Goal: Task Accomplishment & Management: Complete application form

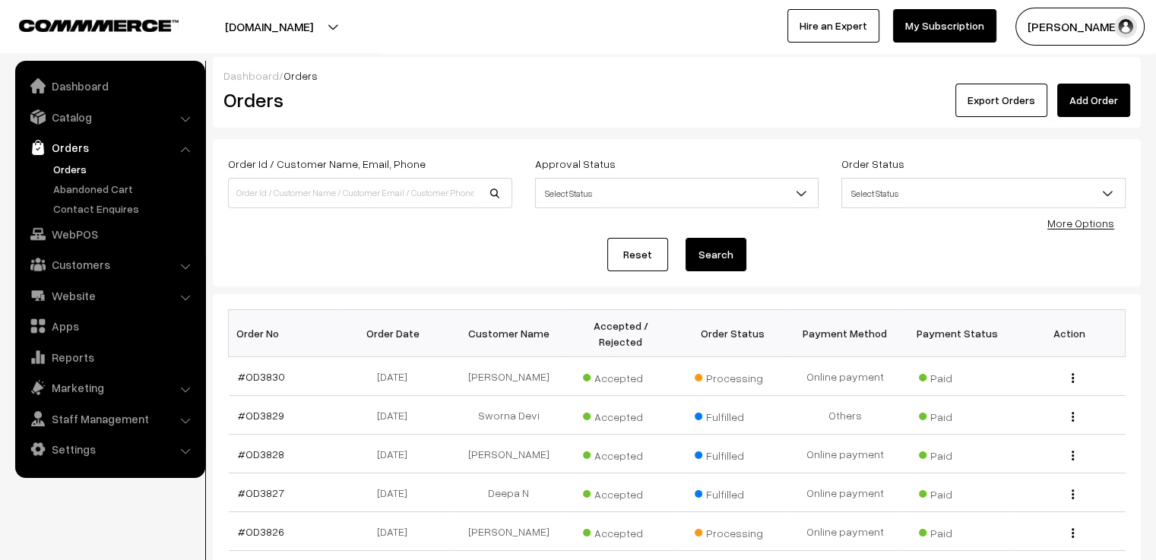
click at [1083, 100] on link "Add Order" at bounding box center [1094, 100] width 73 height 33
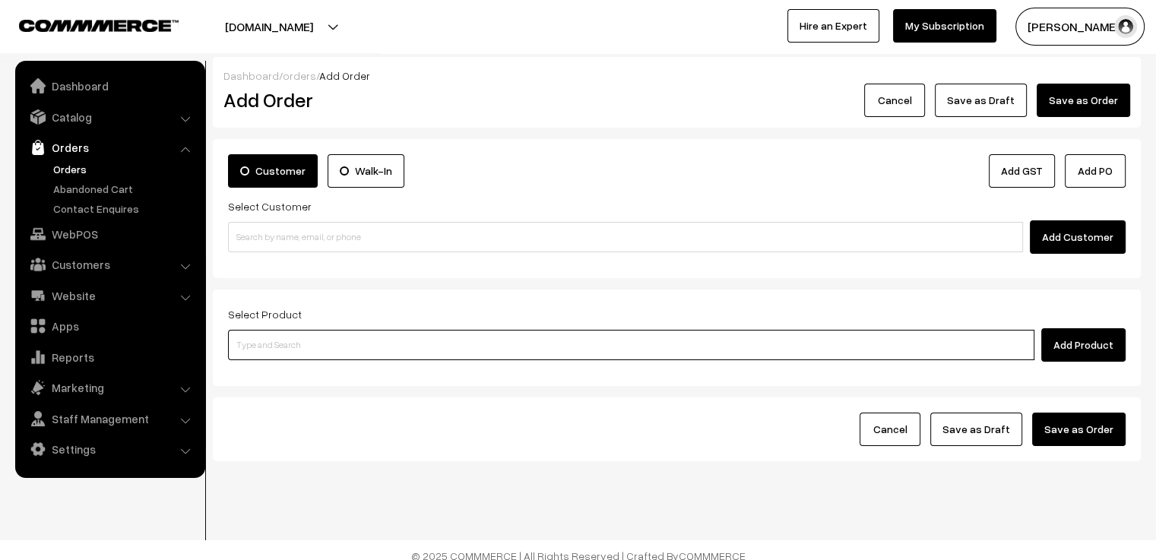
click at [334, 341] on input at bounding box center [631, 345] width 807 height 30
type input "imai"
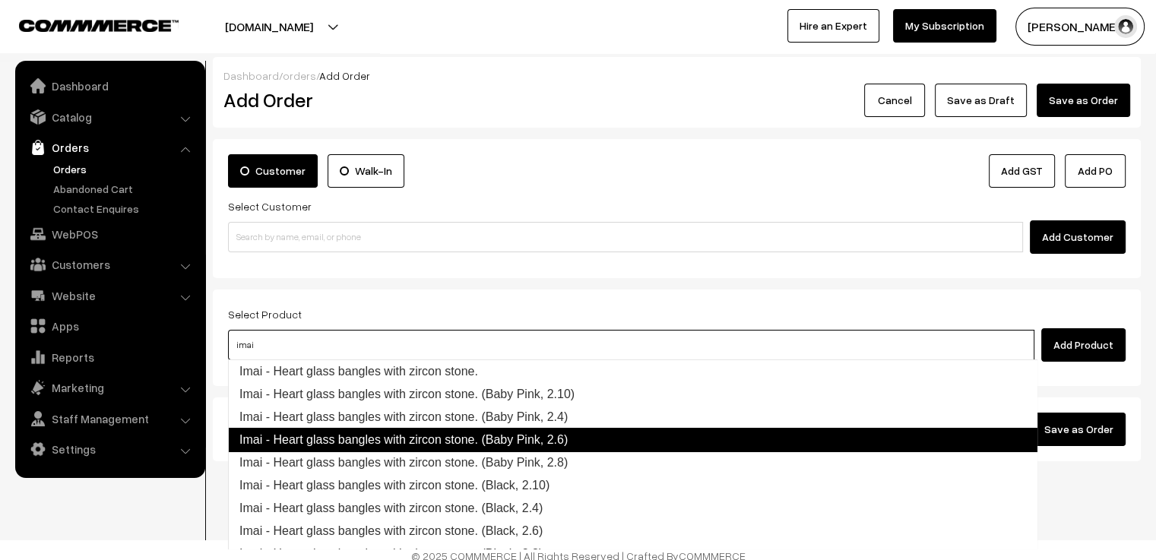
click at [566, 438] on link "Imai - Heart glass bangles with zircon stone. (Baby Pink, 2.6)" at bounding box center [633, 440] width 810 height 24
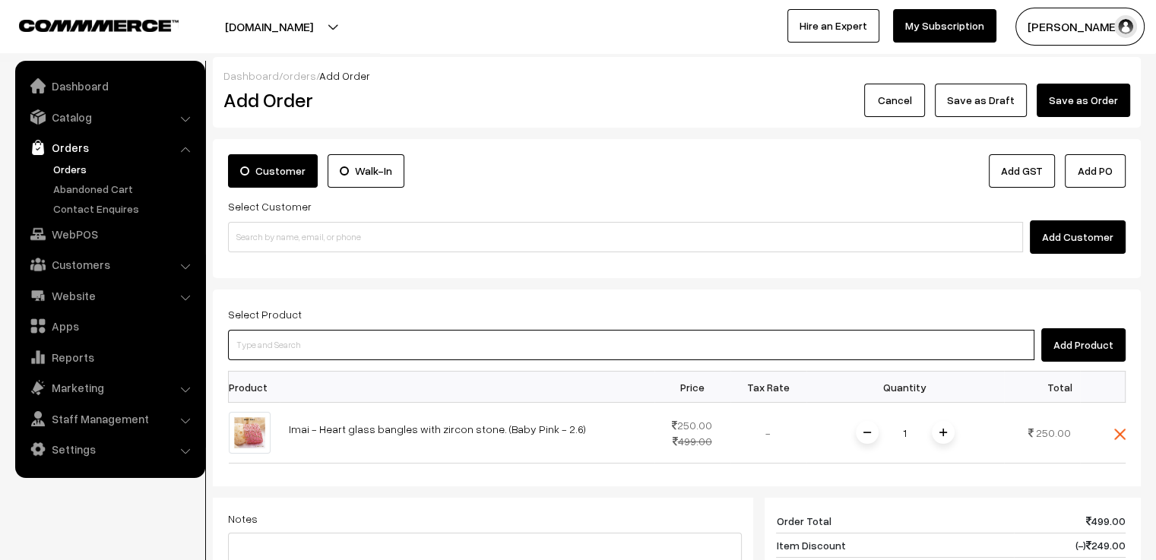
click at [403, 349] on input at bounding box center [631, 345] width 807 height 30
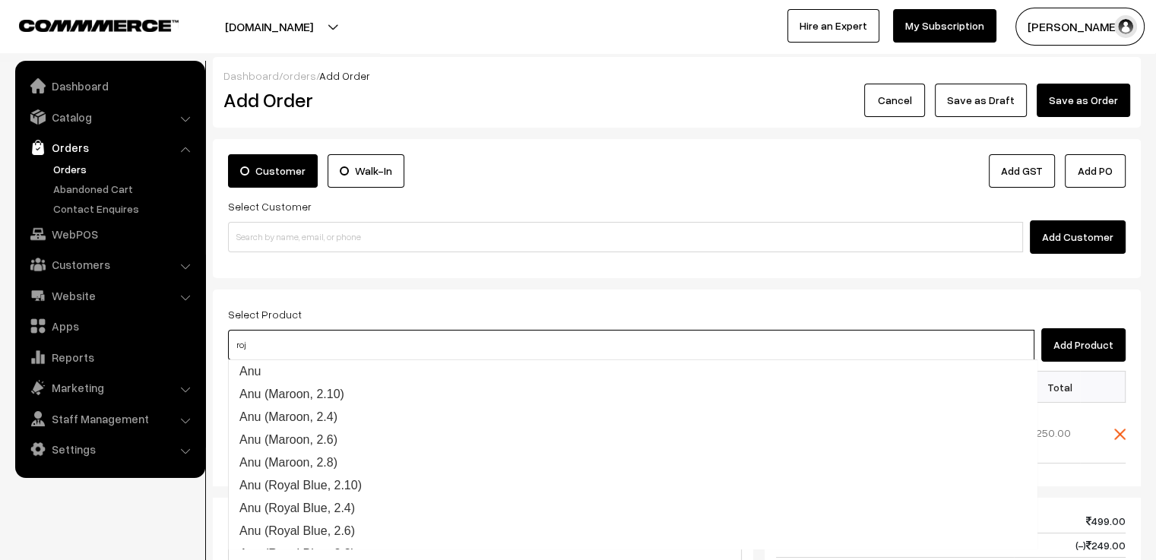
type input "roja"
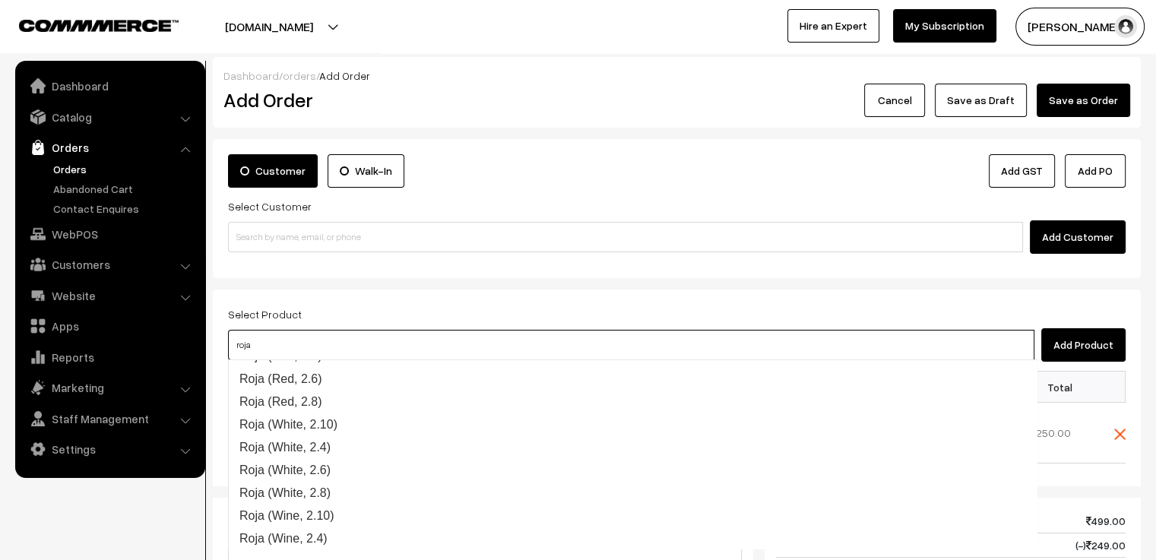
scroll to position [655, 0]
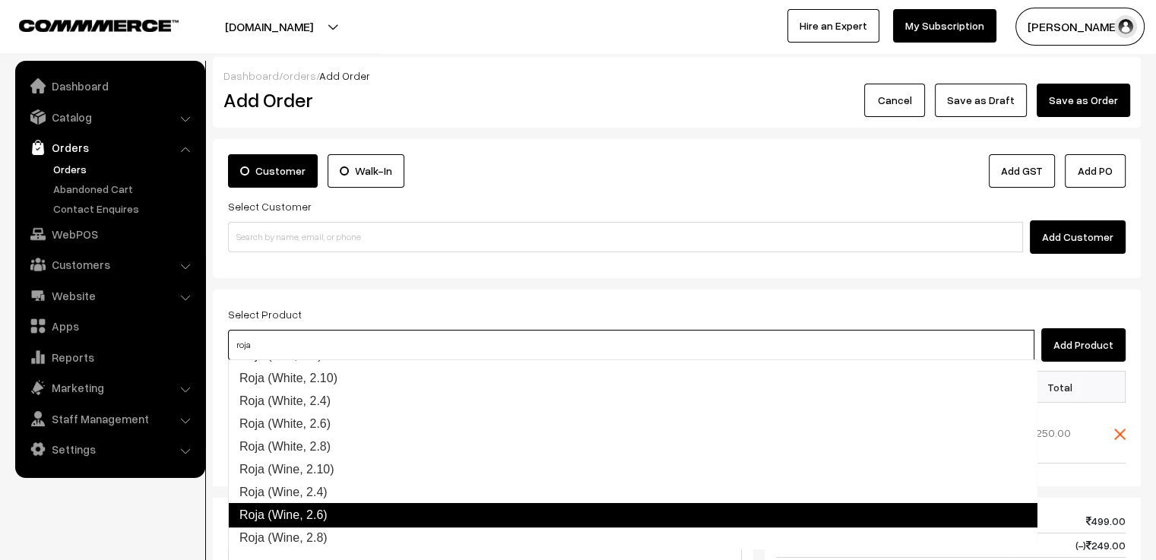
click at [389, 509] on link "Roja (Wine, 2.6)" at bounding box center [633, 515] width 810 height 24
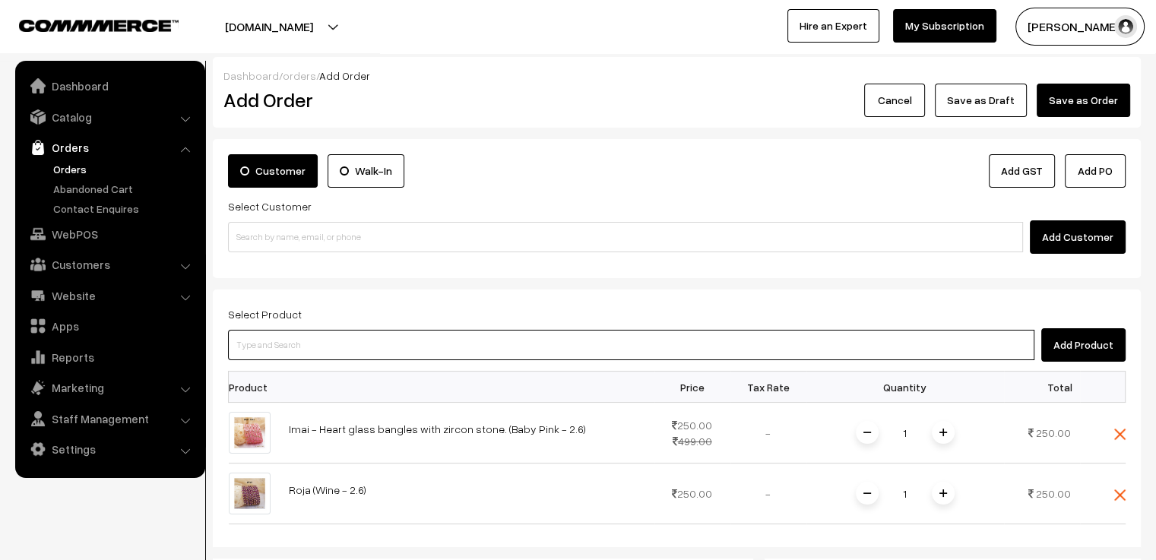
click at [345, 340] on input at bounding box center [631, 345] width 807 height 30
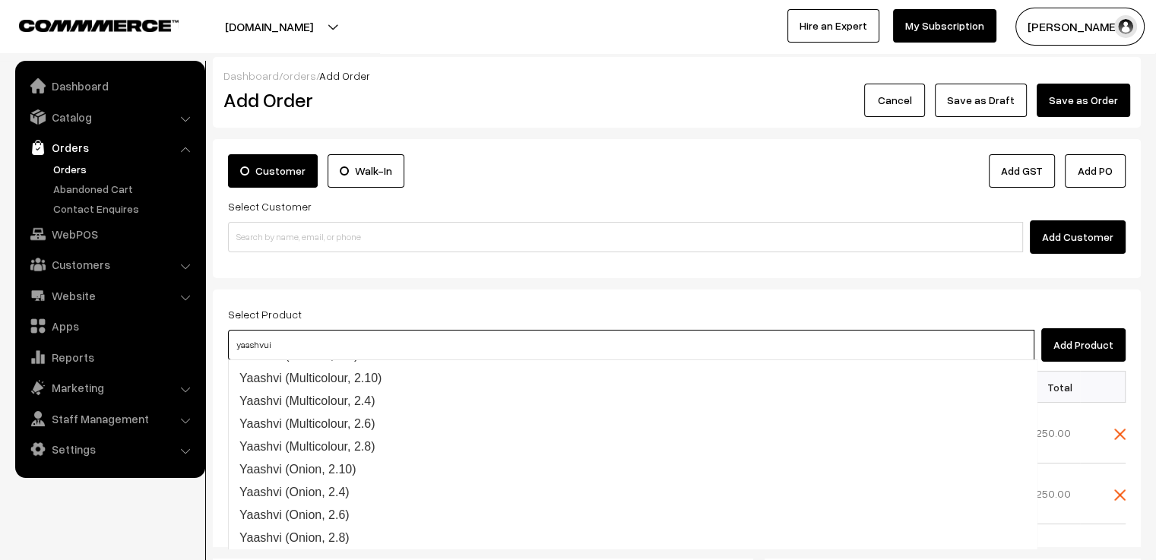
scroll to position [0, 0]
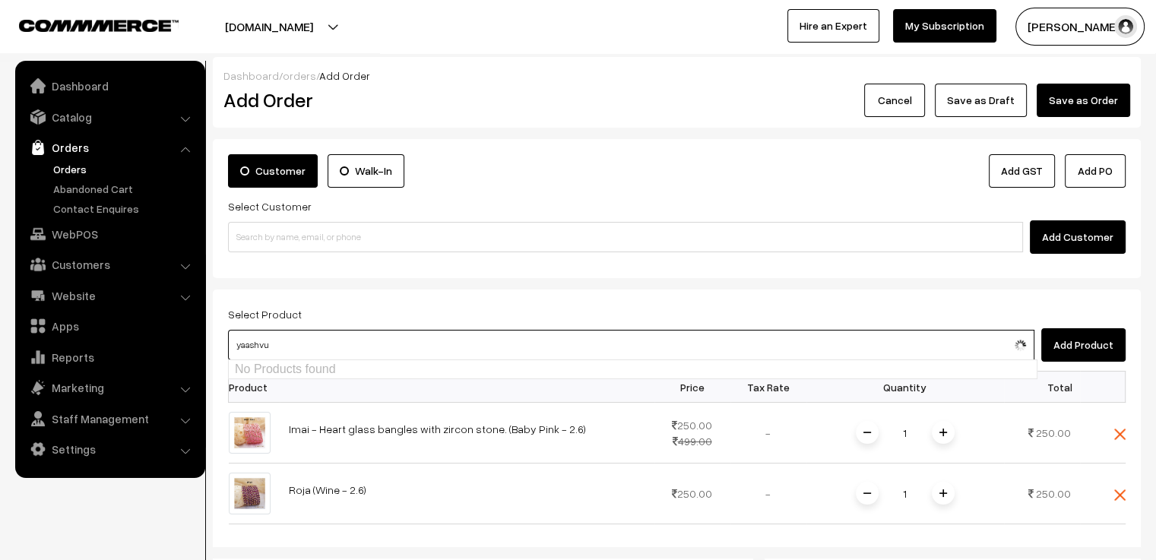
type input "yaashv"
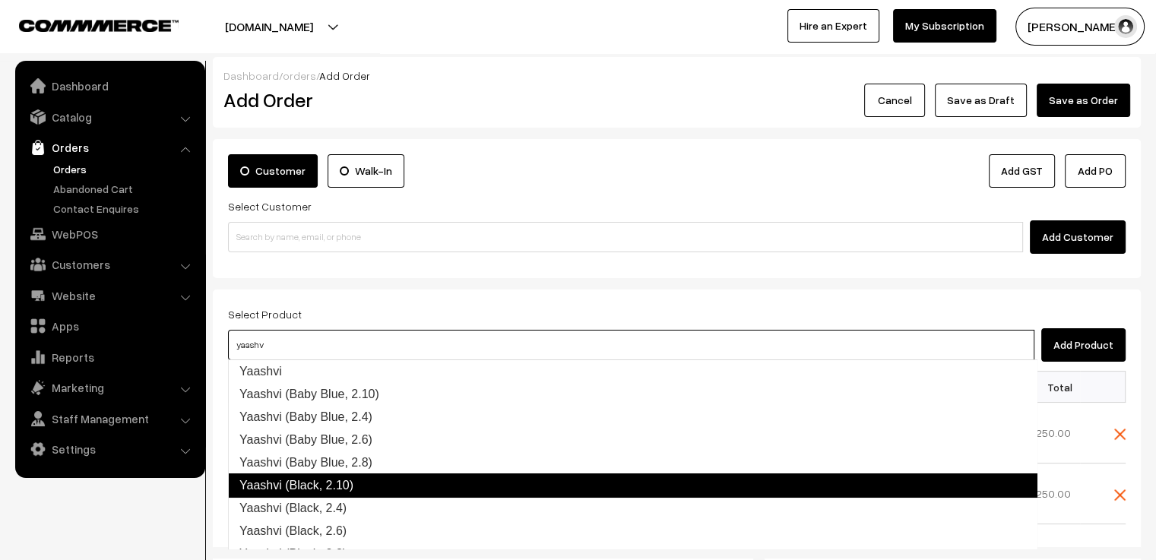
scroll to position [76, 0]
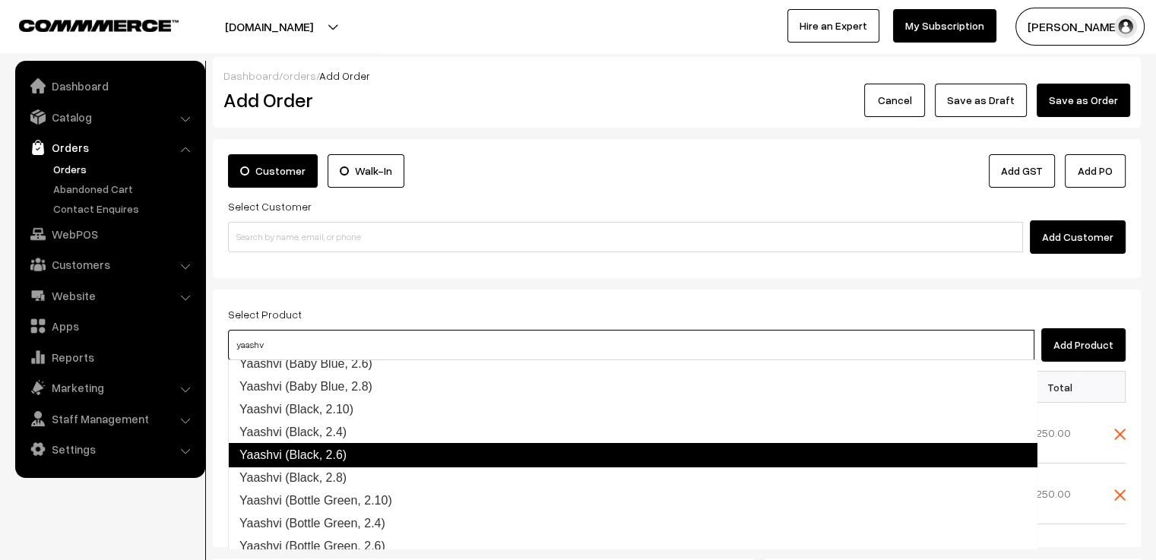
click at [390, 452] on link "Yaashvi (Black, 2.6)" at bounding box center [633, 455] width 810 height 24
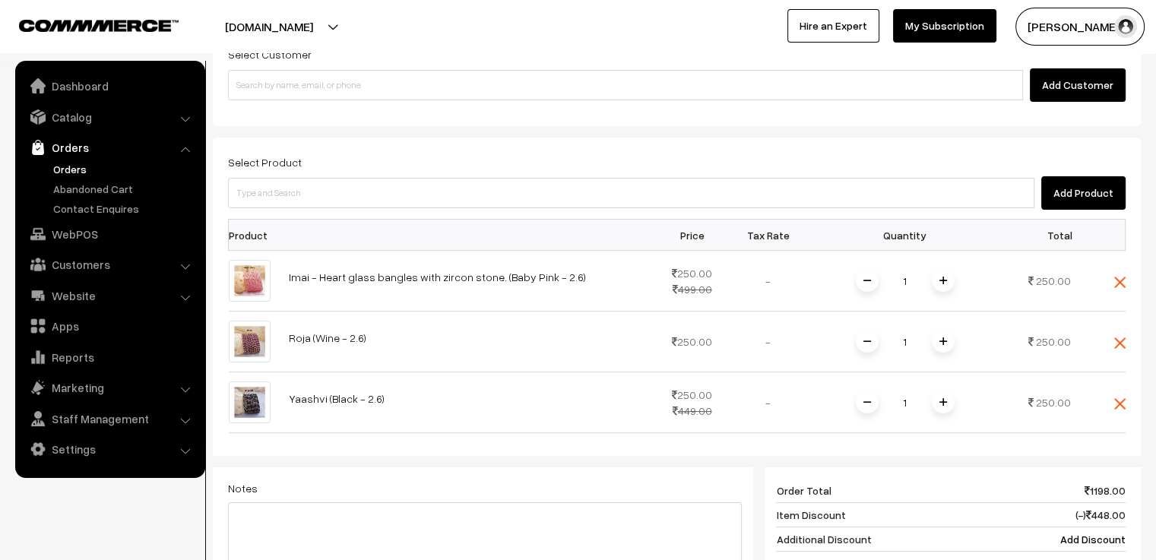
scroll to position [304, 0]
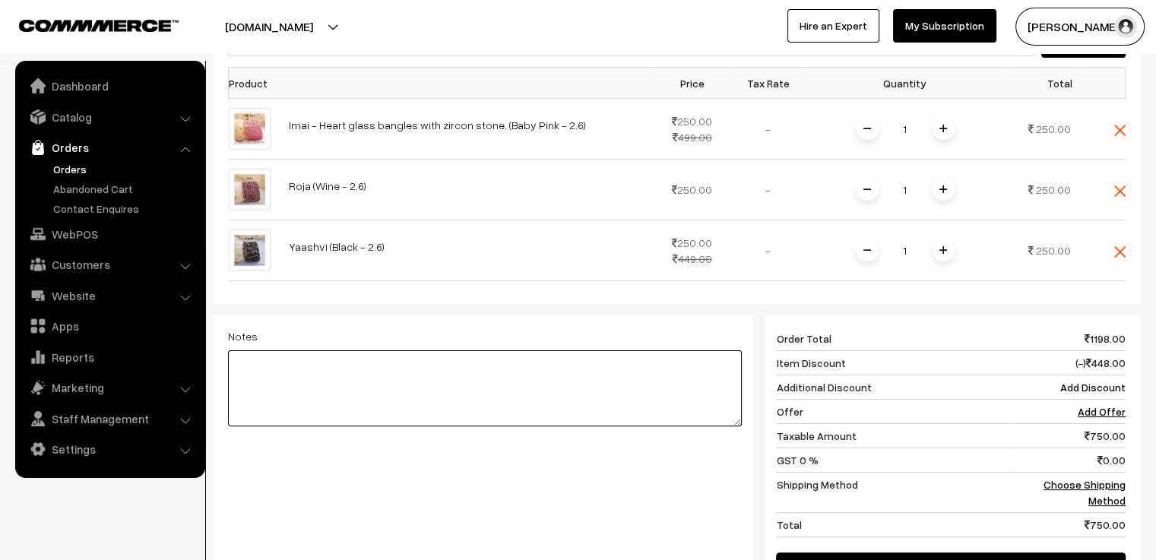
click at [404, 365] on textarea at bounding box center [485, 389] width 514 height 76
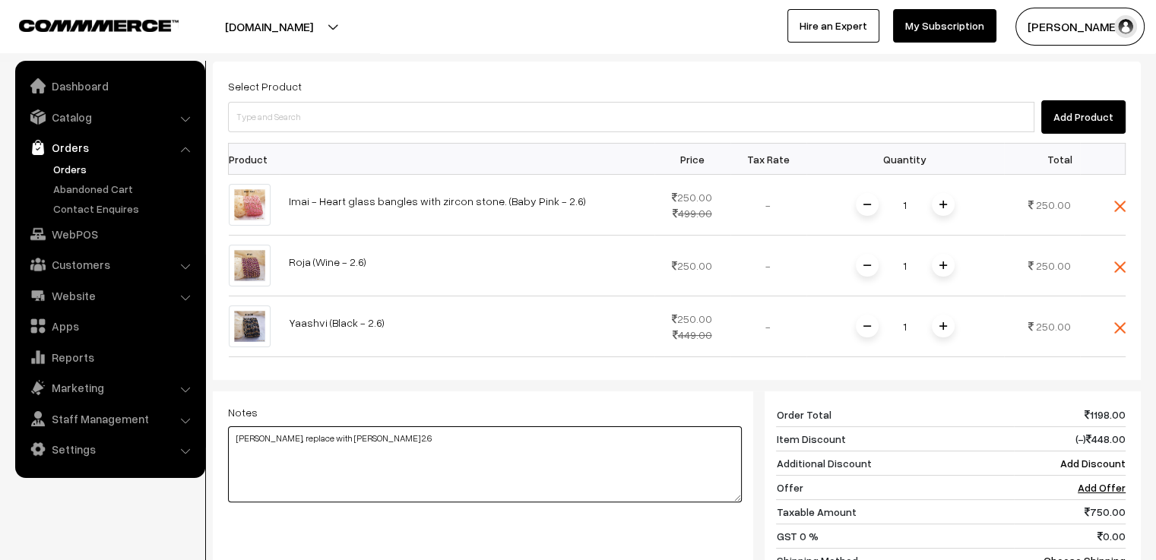
scroll to position [76, 0]
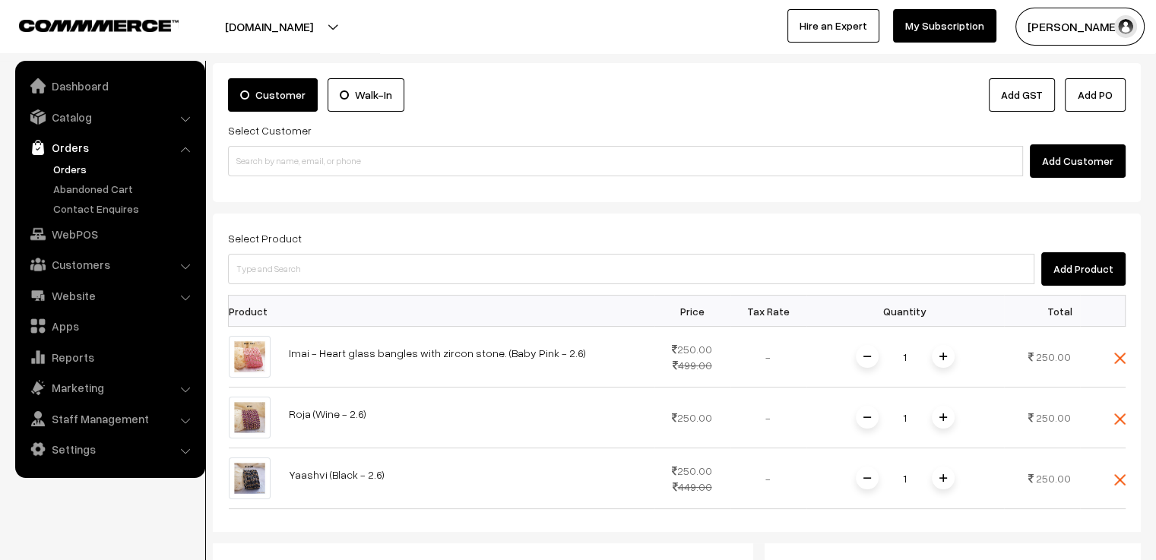
type textarea "[PERSON_NAME], replace with [PERSON_NAME] 2.6"
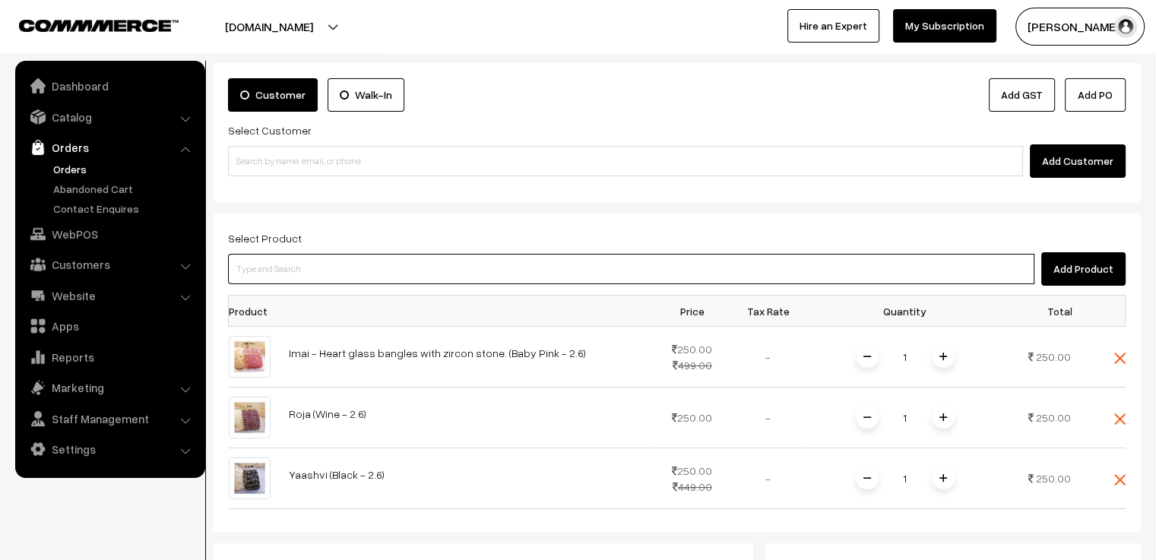
click at [375, 275] on input at bounding box center [631, 269] width 807 height 30
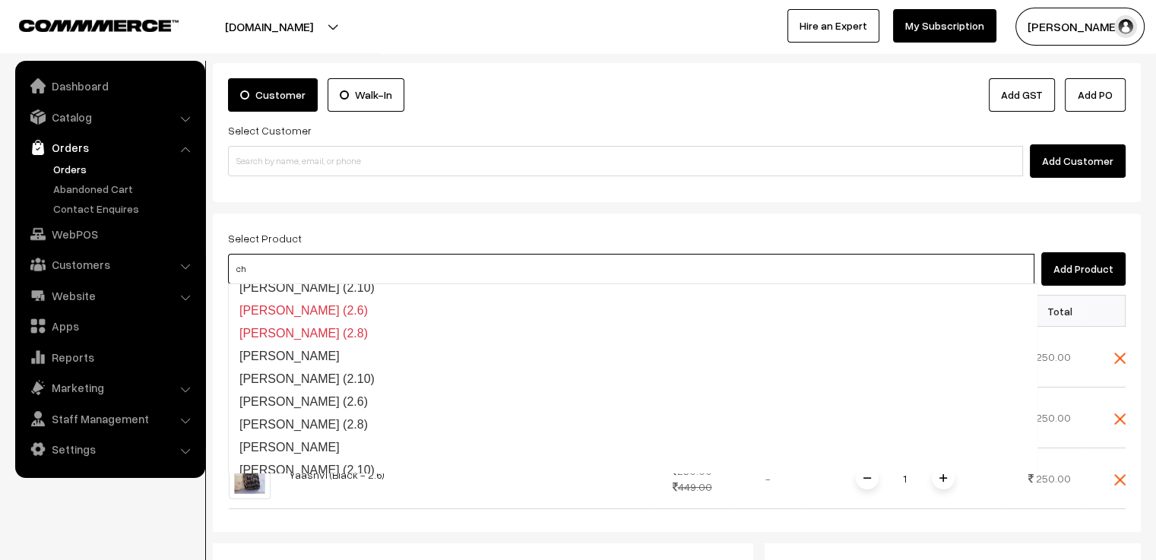
scroll to position [58, 0]
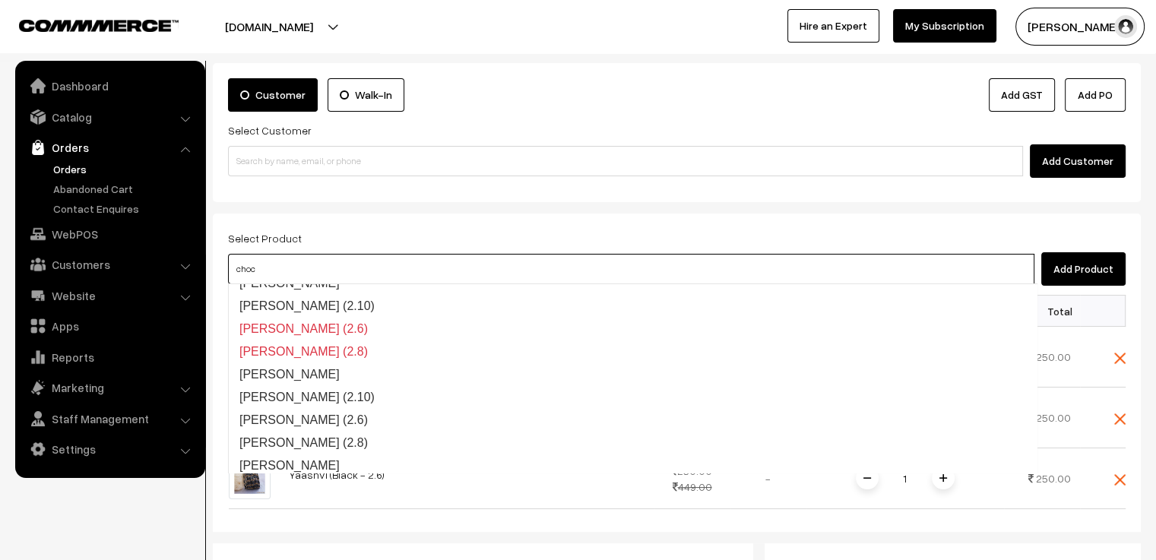
type input "choco"
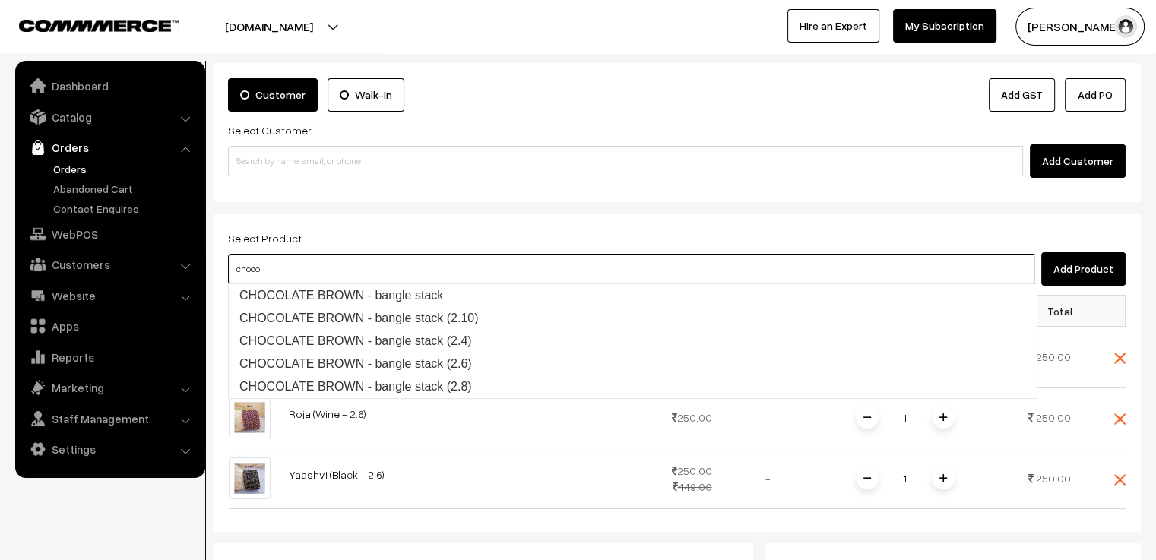
scroll to position [0, 0]
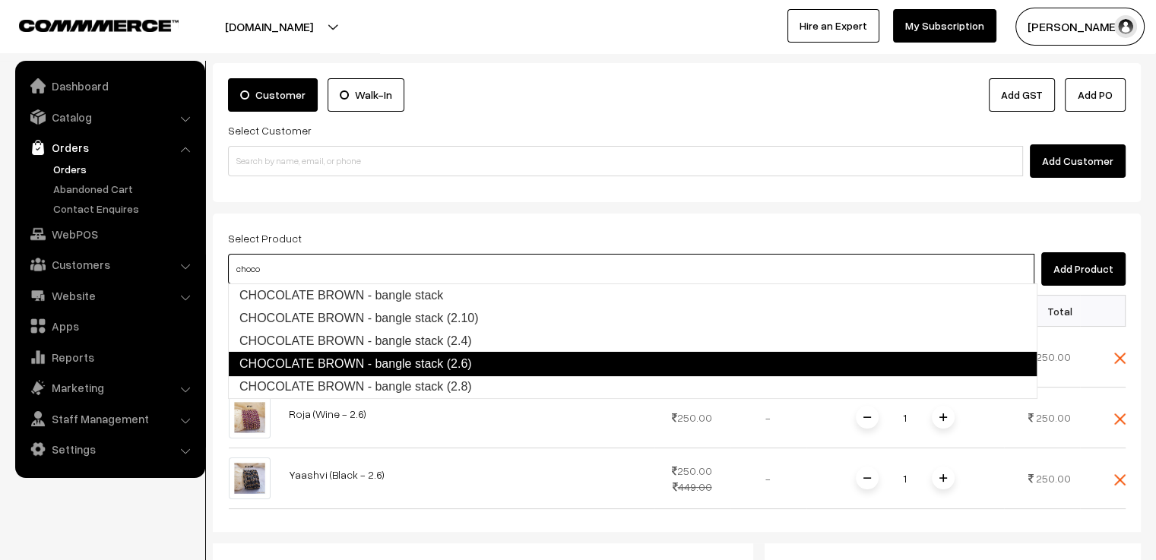
click at [456, 363] on link "CHOCOLATE BROWN - bangle stack (2.6)" at bounding box center [633, 364] width 810 height 24
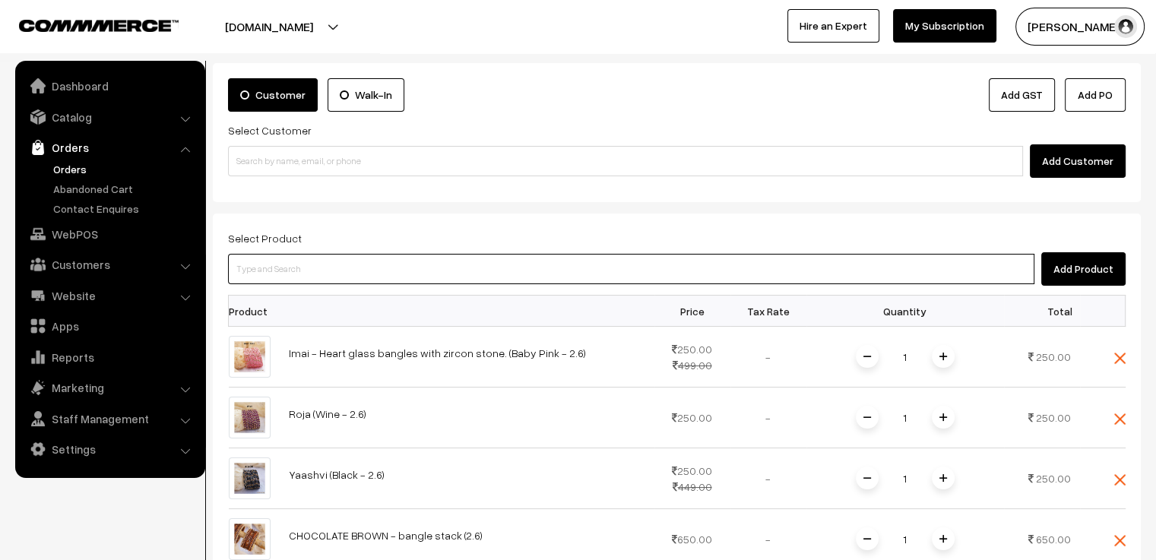
click at [377, 263] on input at bounding box center [631, 269] width 807 height 30
type input "imai"
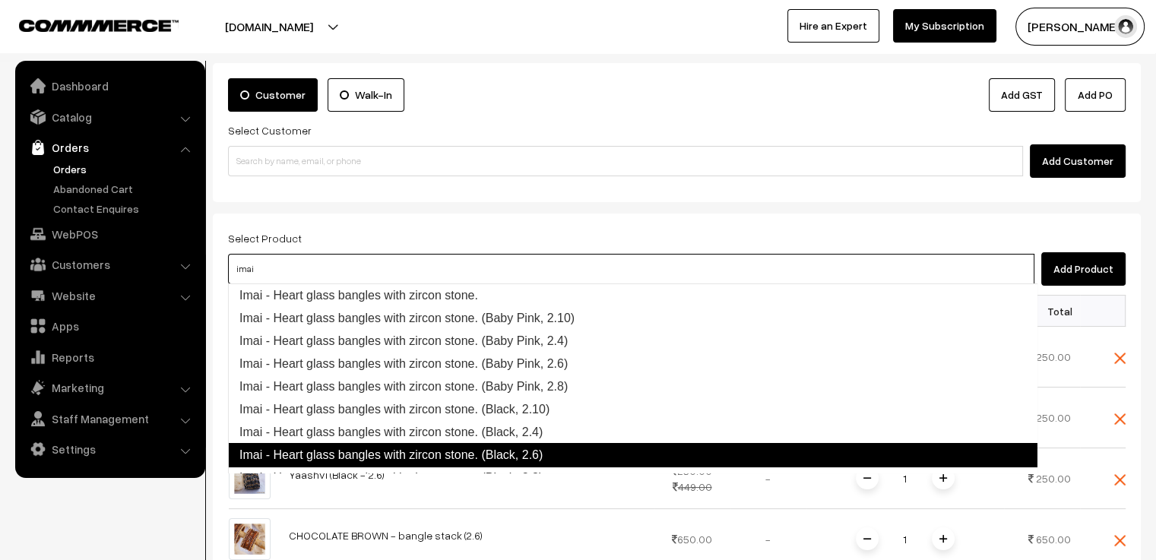
click at [538, 450] on link "Imai - Heart glass bangles with zircon stone. (Black, 2.6)" at bounding box center [633, 455] width 810 height 24
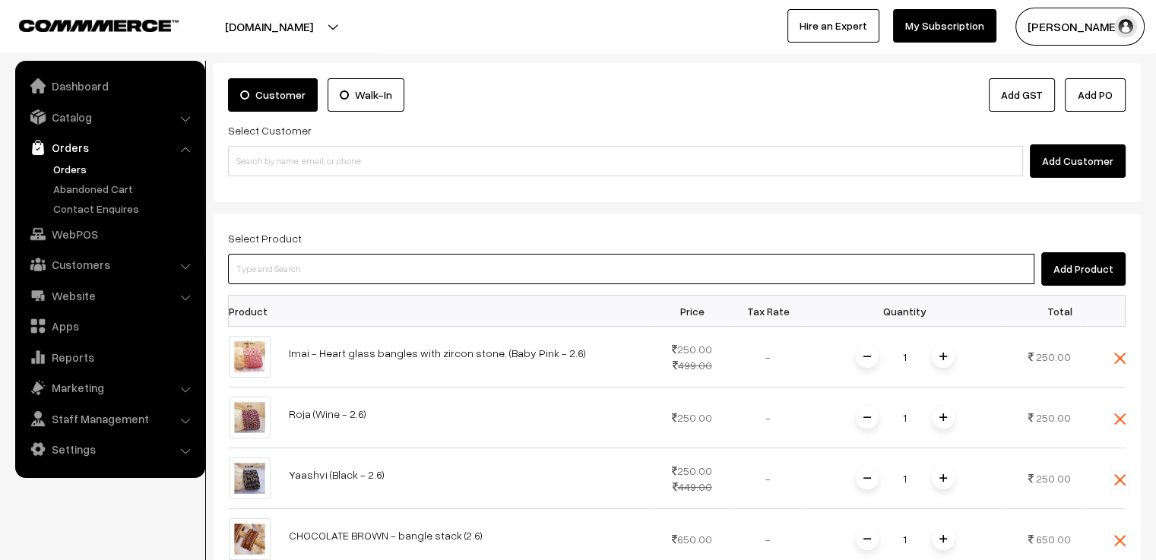
click at [411, 273] on input at bounding box center [631, 269] width 807 height 30
type input "imai"
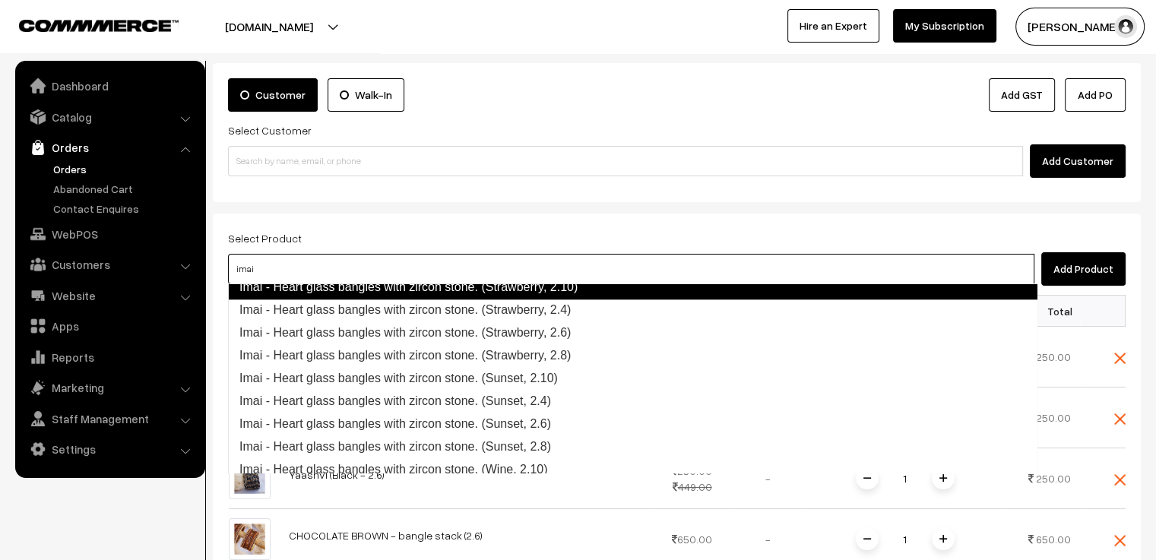
scroll to position [1050, 0]
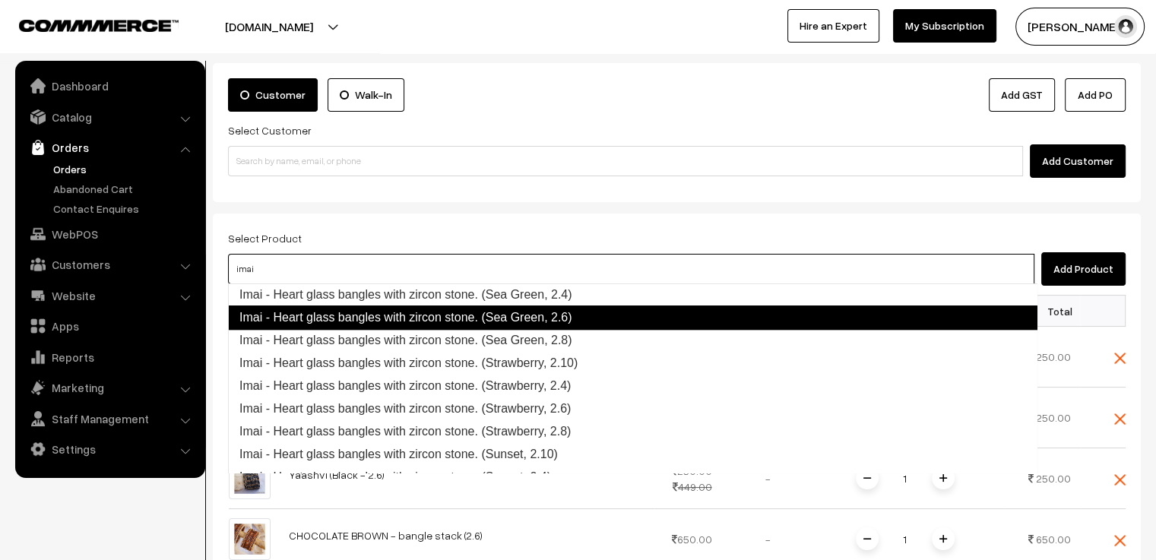
click at [604, 316] on link "Imai - Heart glass bangles with zircon stone. (Sea Green, 2.6)" at bounding box center [633, 318] width 810 height 24
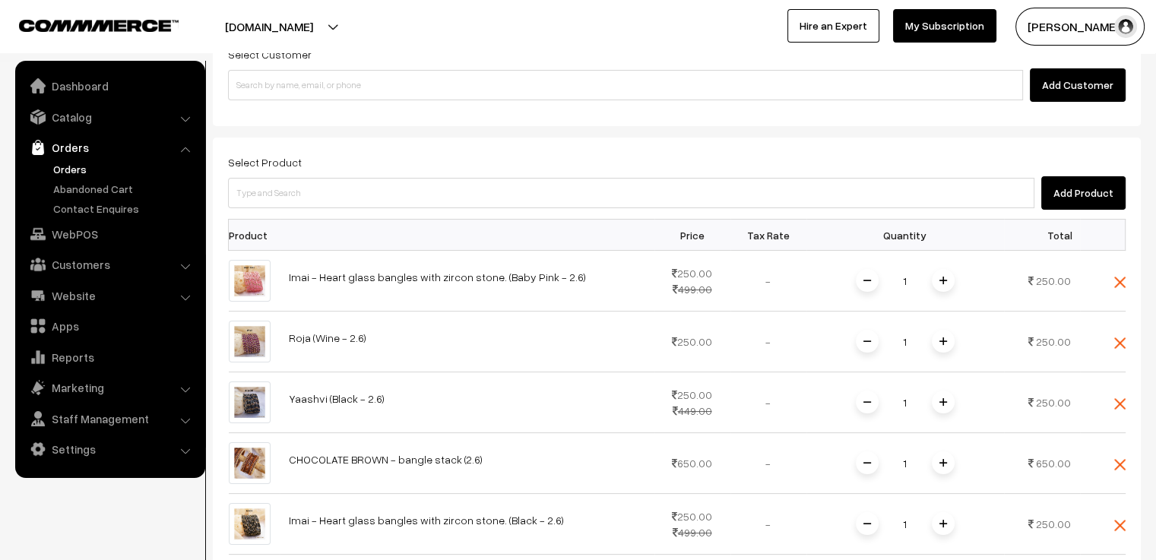
scroll to position [304, 0]
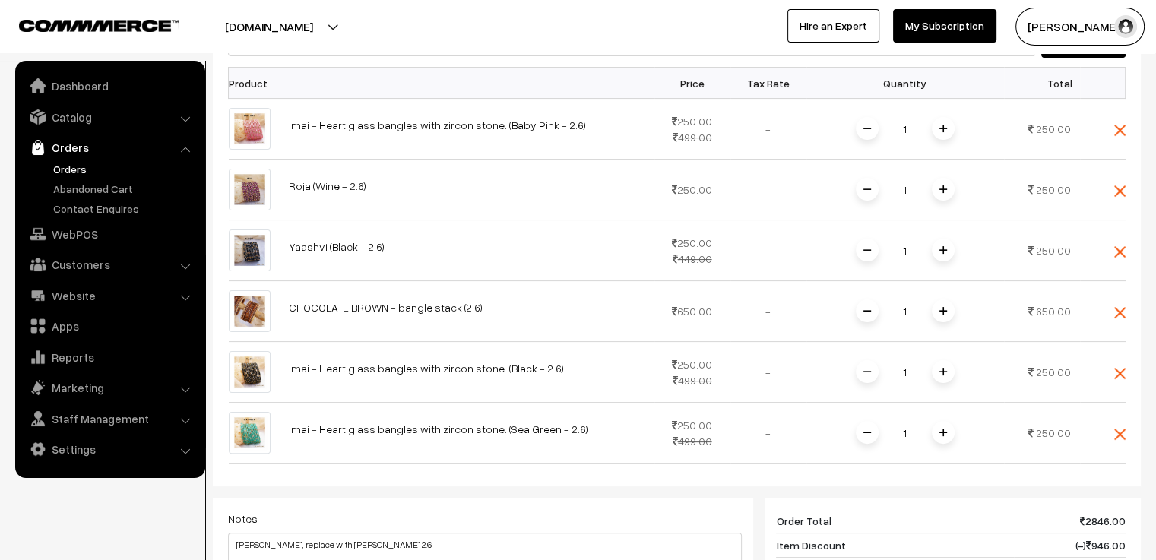
click at [437, 59] on div "Select Product Add Product Product Price Tax Rate Quantity Total 1" at bounding box center [677, 383] width 928 height 795
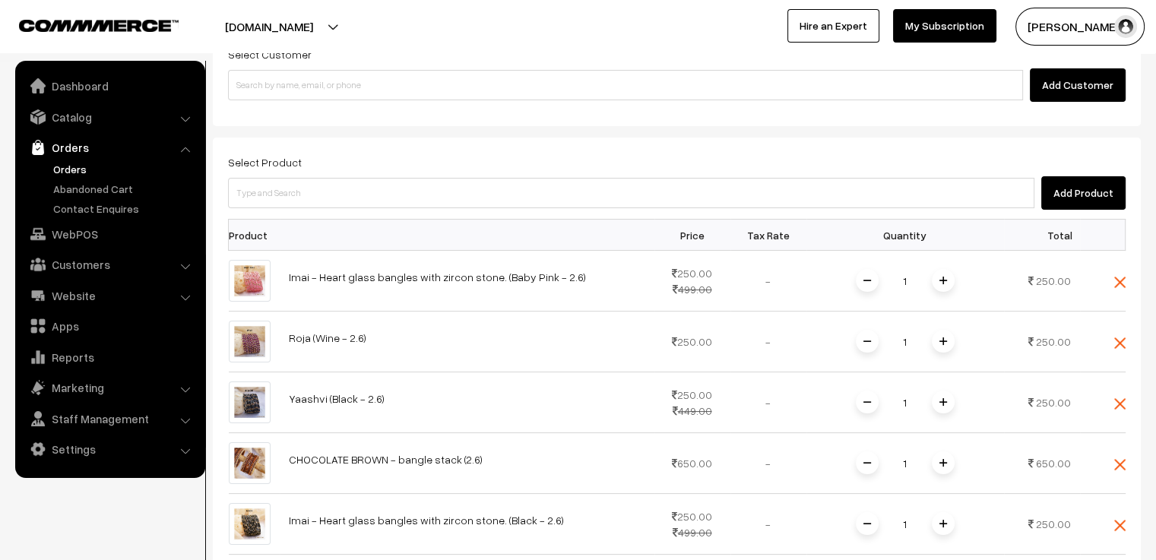
scroll to position [0, 0]
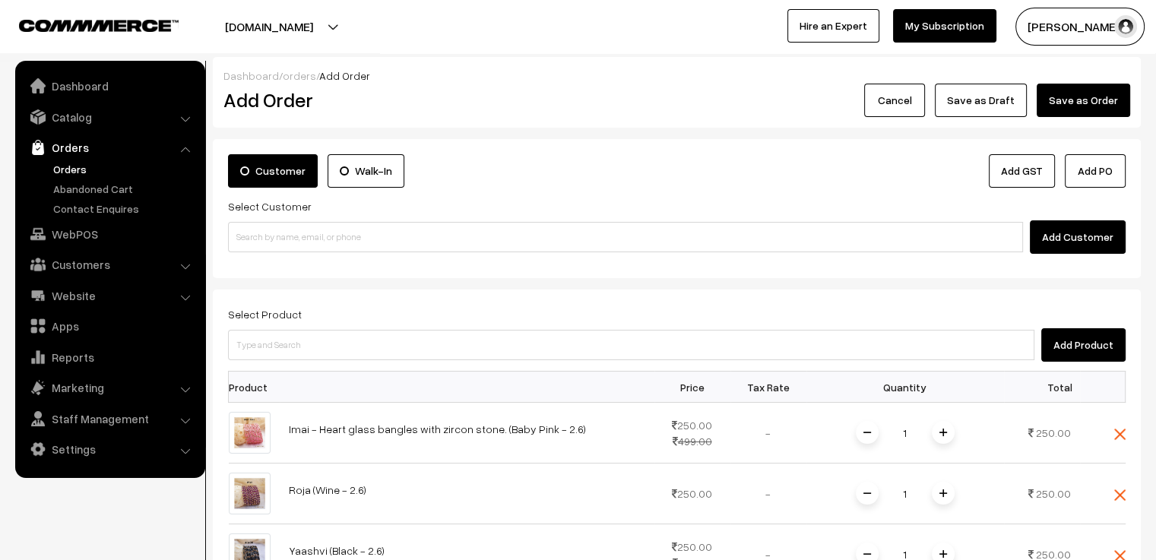
click at [347, 162] on label "Walk-In" at bounding box center [366, 170] width 77 height 33
click at [0, 0] on input "Walk-In" at bounding box center [0, 0] width 0 height 0
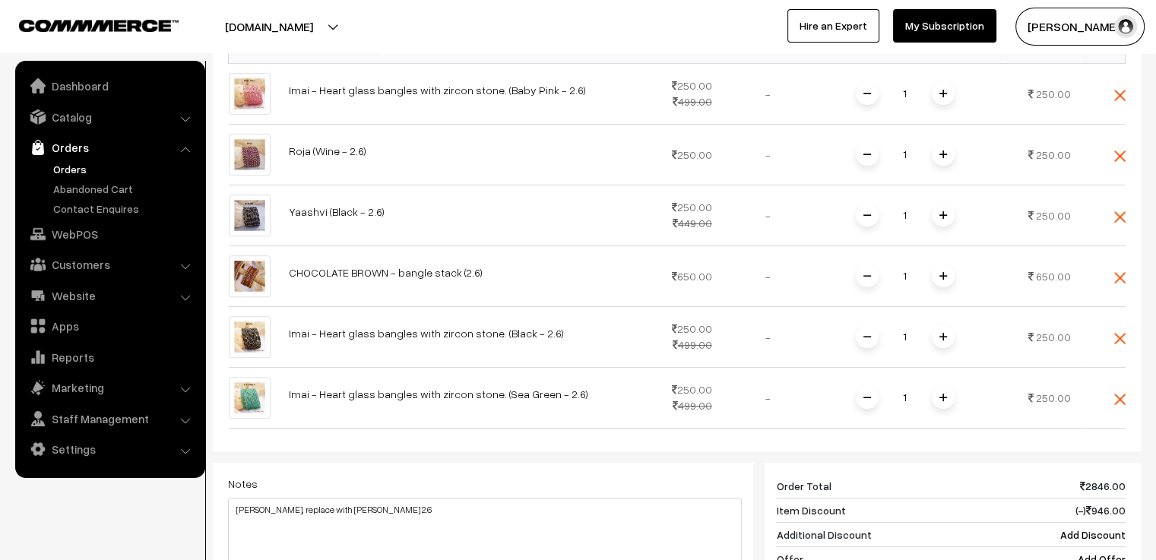
scroll to position [684, 0]
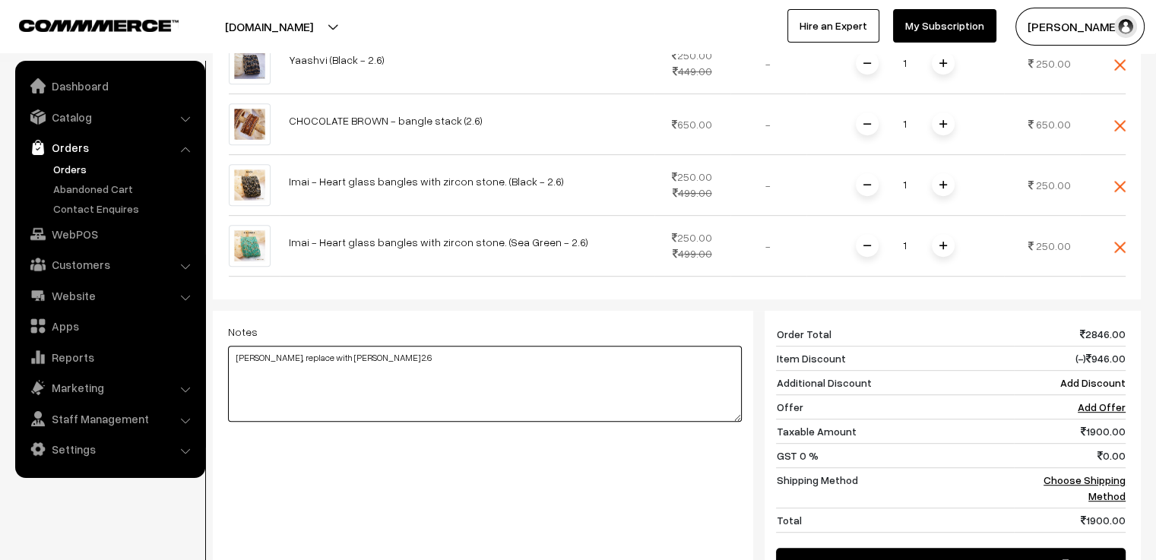
click at [465, 346] on textarea "[PERSON_NAME], replace with [PERSON_NAME] 2.6" at bounding box center [485, 384] width 514 height 76
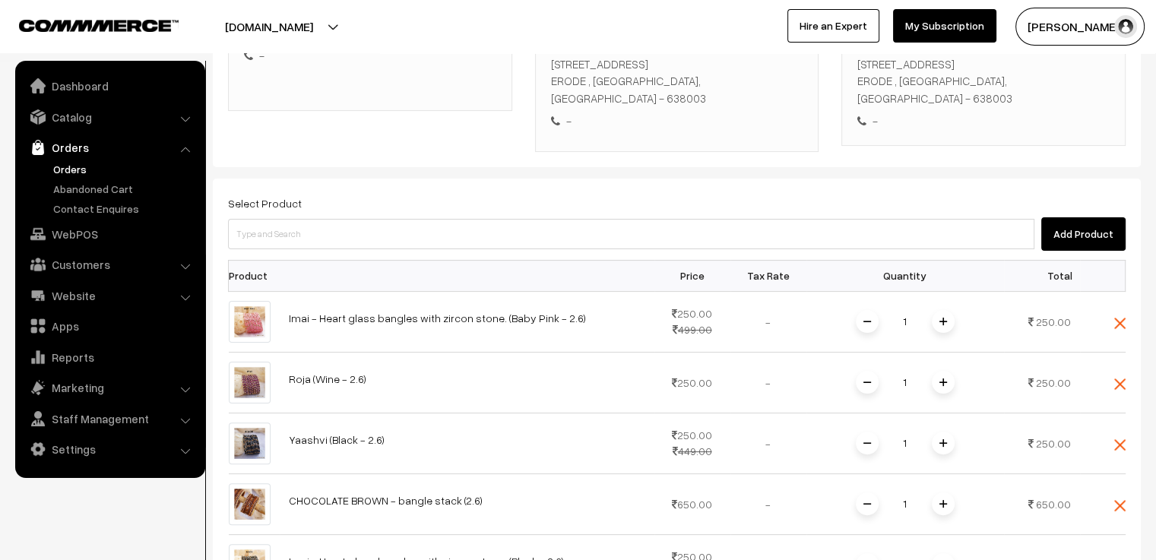
scroll to position [76, 0]
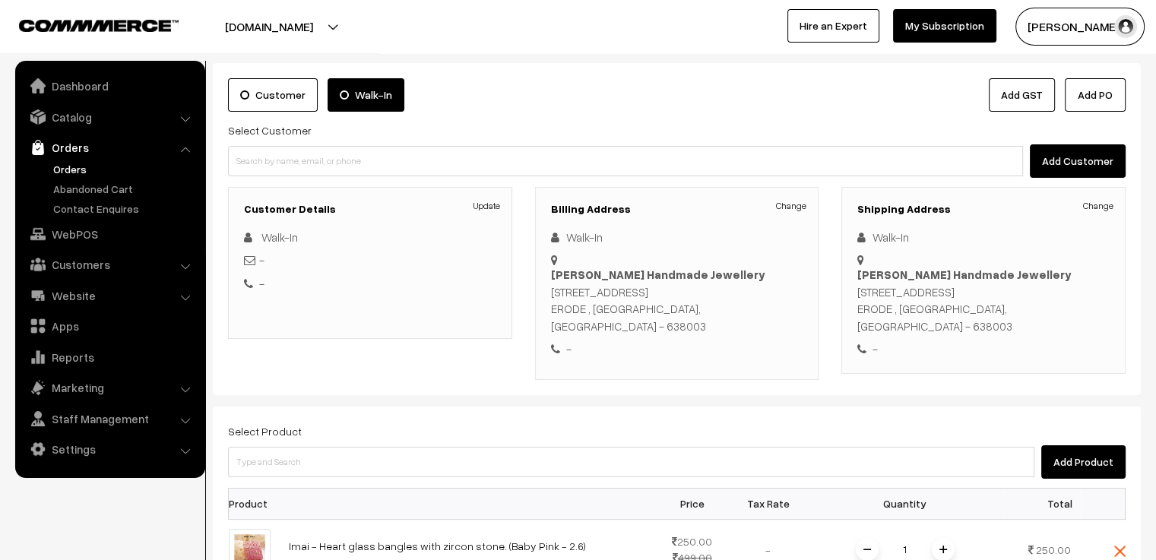
type textarea "[PERSON_NAME], replace with [PERSON_NAME] 2.6 add with [PERSON_NAME] order."
click at [254, 98] on label "Customer" at bounding box center [273, 94] width 90 height 33
click at [0, 0] on input "Customer" at bounding box center [0, 0] width 0 height 0
click at [1081, 162] on button "Add Customer" at bounding box center [1078, 160] width 96 height 33
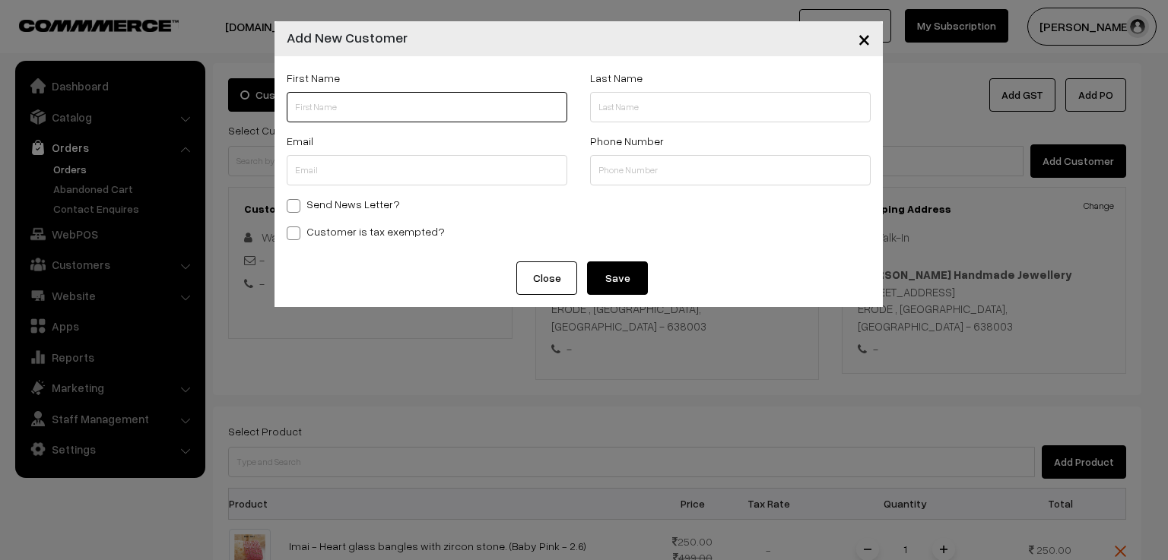
click at [393, 108] on input "text" at bounding box center [427, 107] width 281 height 30
paste input "[PERSON_NAME]"
drag, startPoint x: 313, startPoint y: 109, endPoint x: 392, endPoint y: 108, distance: 78.3
click at [392, 108] on input "[PERSON_NAME]" at bounding box center [427, 107] width 281 height 30
type input "Uma"
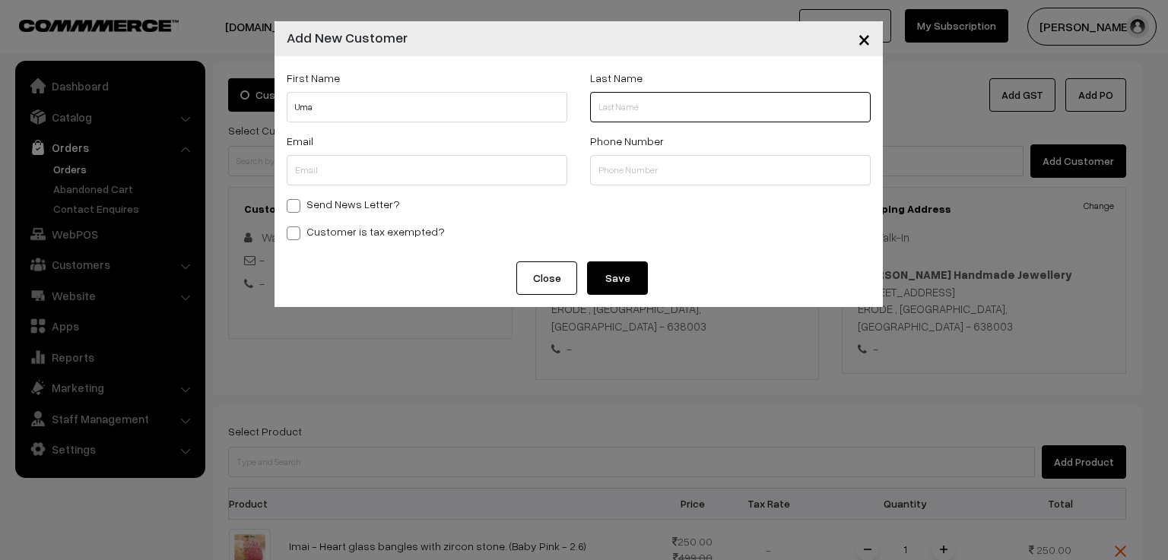
click at [619, 102] on input "text" at bounding box center [730, 107] width 281 height 30
paste input "[PERSON_NAME]"
type input "[PERSON_NAME]"
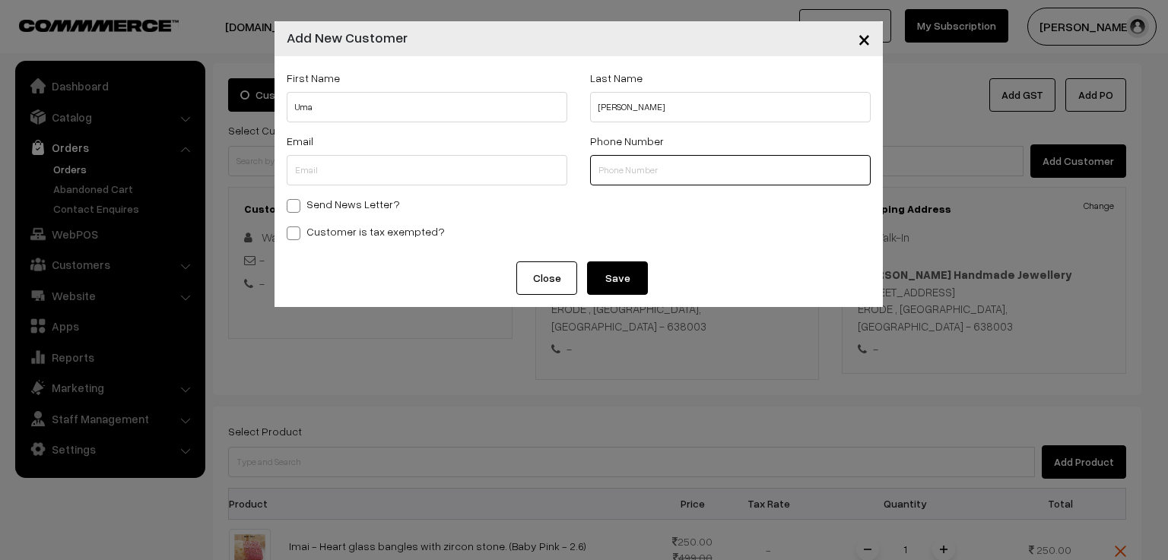
click at [638, 164] on input "text" at bounding box center [730, 170] width 281 height 30
paste input "6012294467"
type input "6012294467"
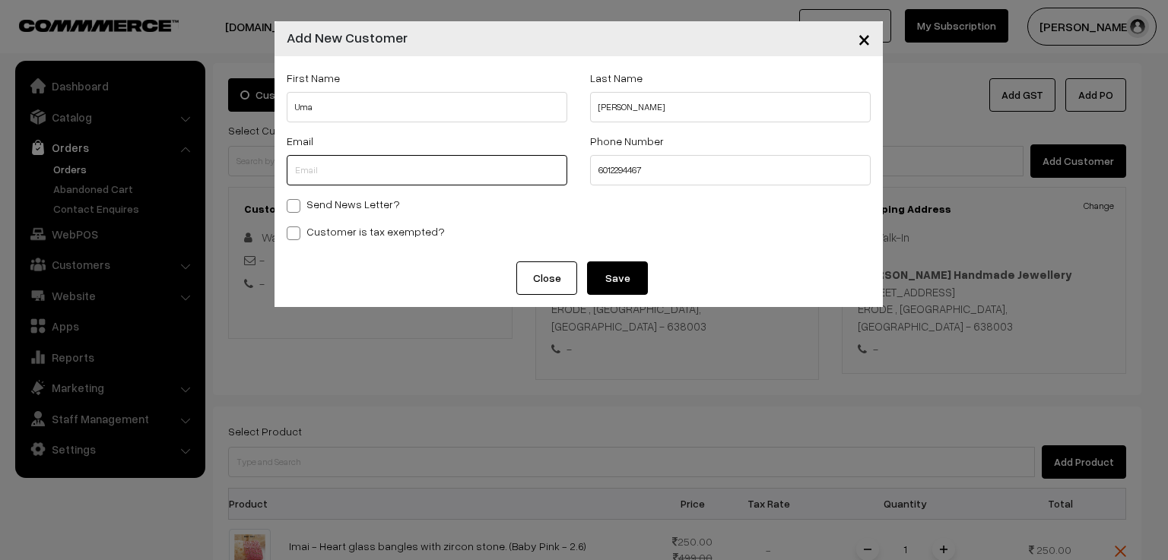
click at [380, 157] on input "text" at bounding box center [427, 170] width 281 height 30
paste input "[EMAIL_ADDRESS][PERSON_NAME][DOMAIN_NAME]"
type input "[EMAIL_ADDRESS][PERSON_NAME][DOMAIN_NAME]"
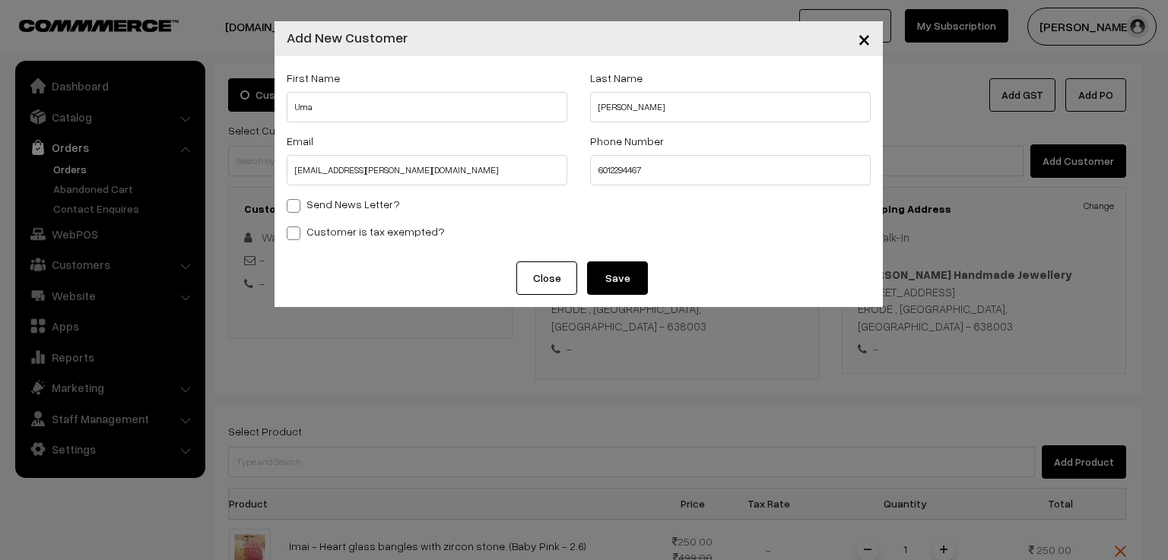
click at [611, 279] on button "Save" at bounding box center [617, 278] width 61 height 33
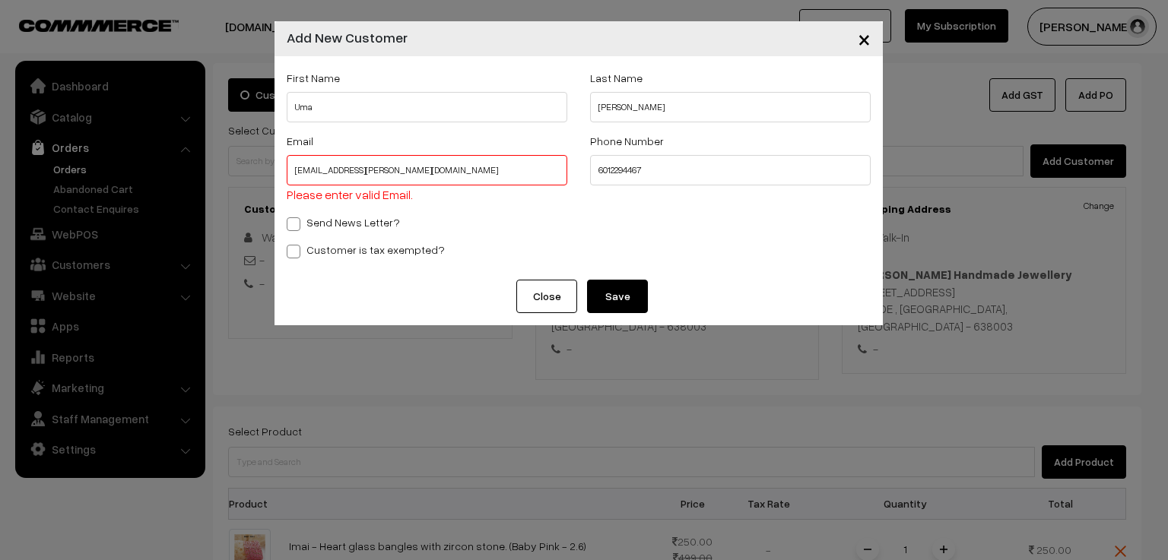
drag, startPoint x: 418, startPoint y: 173, endPoint x: 230, endPoint y: 176, distance: 188.6
click at [230, 176] on div "× Add New Customer First Name [PERSON_NAME] Last Name [PERSON_NAME] Email [EMAI…" at bounding box center [584, 280] width 1168 height 560
click at [306, 172] on input "text" at bounding box center [427, 170] width 281 height 30
paste input "[EMAIL_ADDRESS][PERSON_NAME][DOMAIN_NAME]"
type input "[EMAIL_ADDRESS][PERSON_NAME][DOMAIN_NAME]"
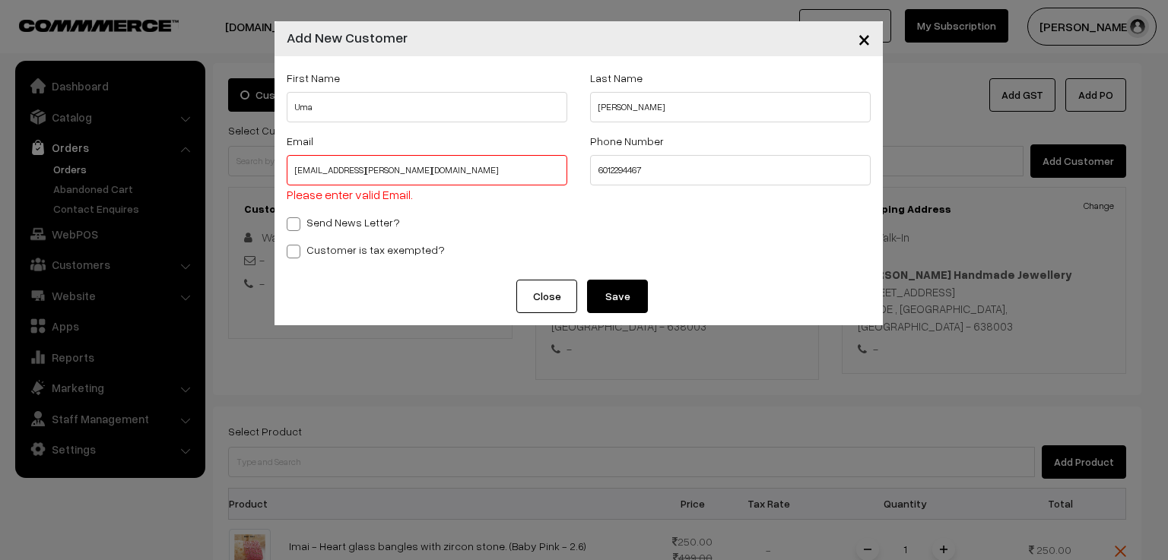
click at [617, 298] on button "Save" at bounding box center [617, 296] width 61 height 33
click at [616, 299] on button "Save" at bounding box center [617, 296] width 61 height 33
click at [295, 172] on input "[EMAIL_ADDRESS][PERSON_NAME][DOMAIN_NAME]" at bounding box center [427, 170] width 281 height 30
click at [605, 296] on button "Save" at bounding box center [617, 296] width 61 height 33
click at [543, 297] on button "Close" at bounding box center [546, 296] width 61 height 33
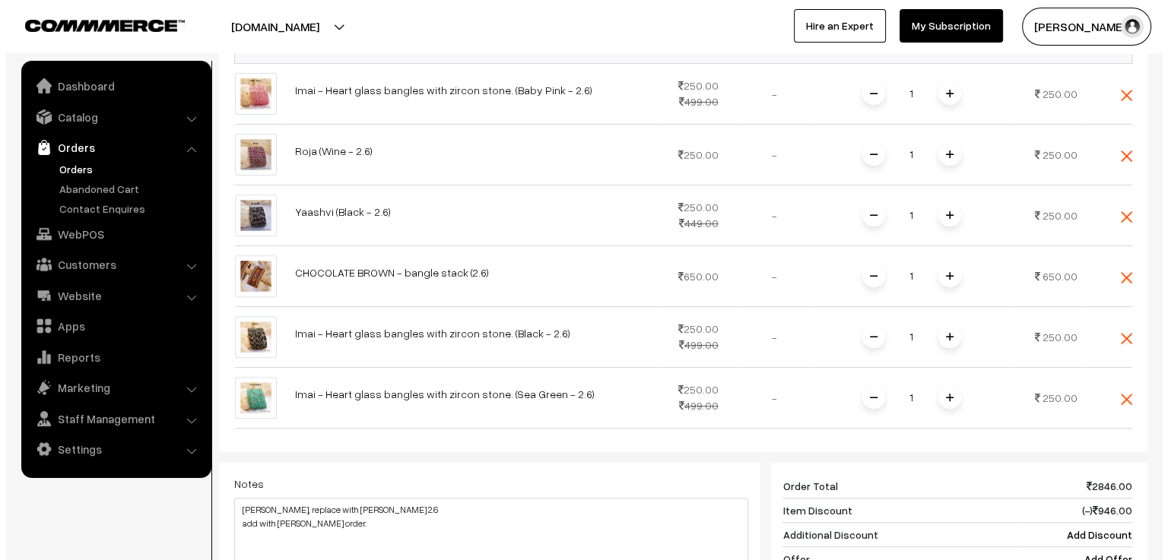
scroll to position [867, 0]
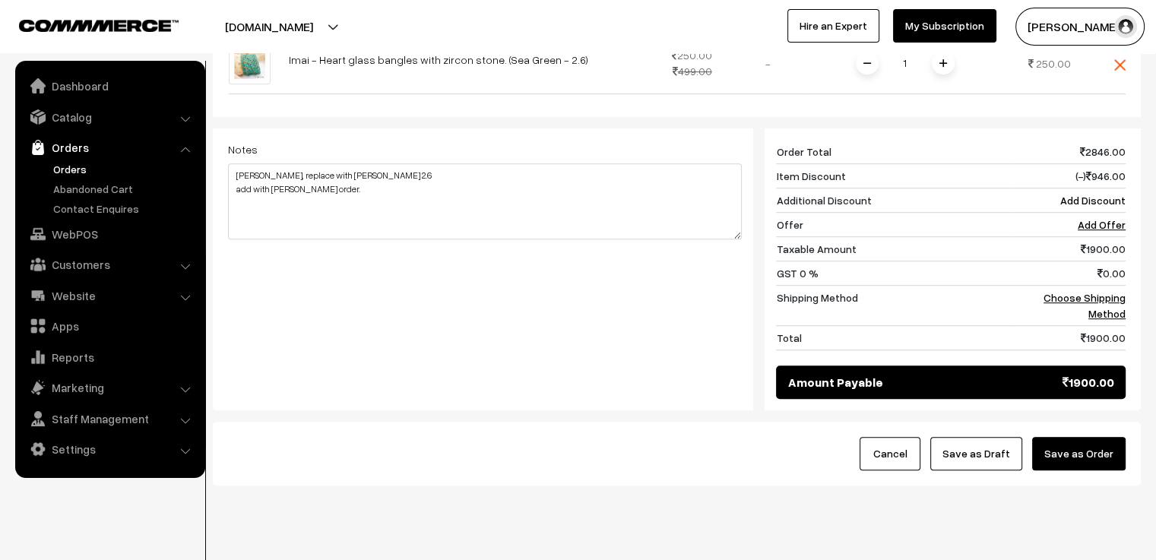
click at [1080, 437] on button "Save as Order" at bounding box center [1079, 453] width 94 height 33
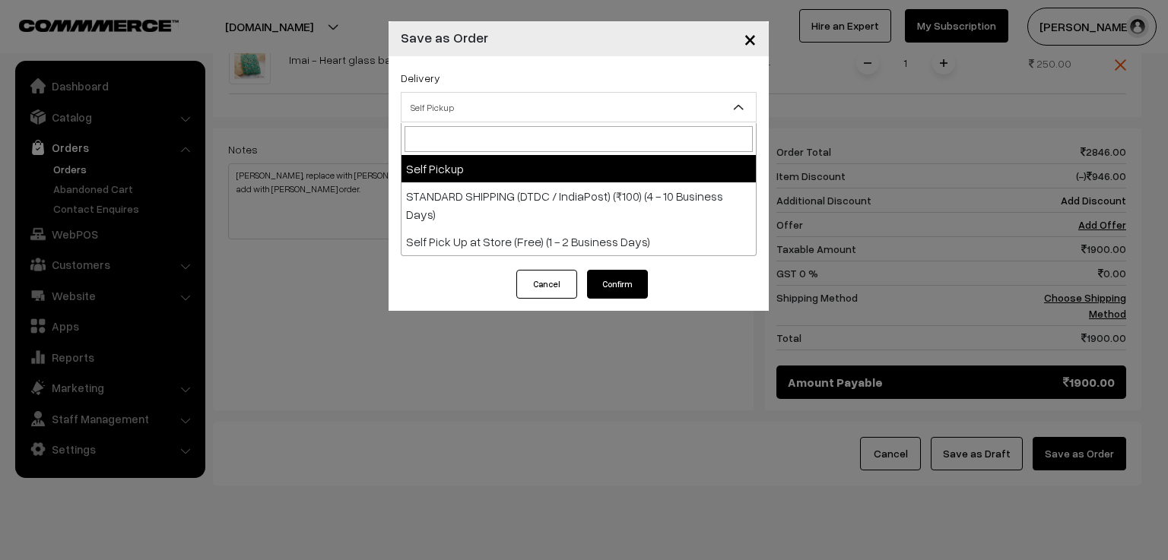
click at [452, 106] on span "Self Pickup" at bounding box center [578, 107] width 354 height 27
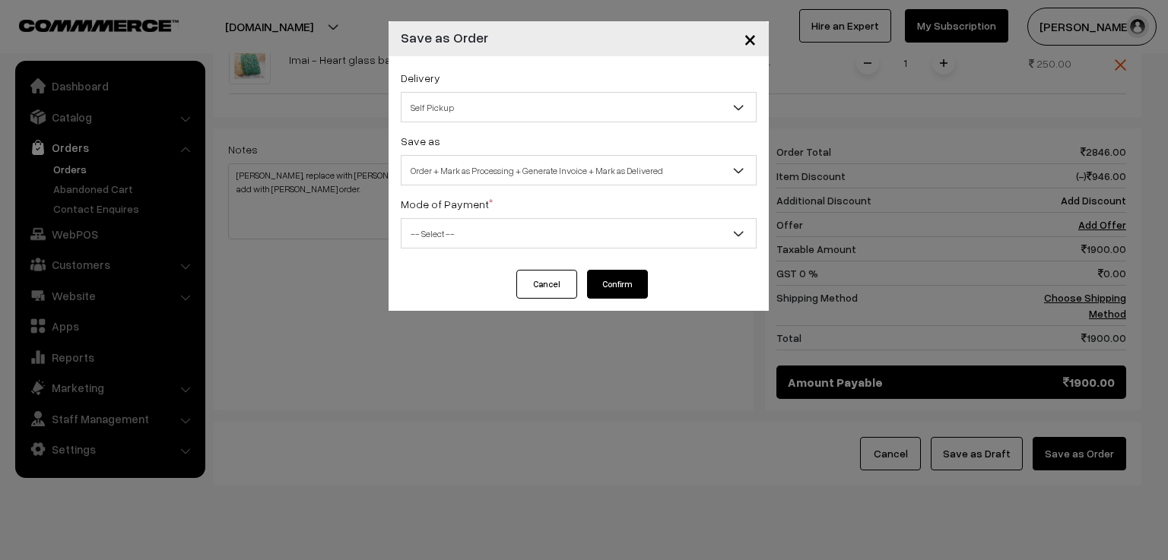
click at [447, 165] on span "Order + Mark as Processing + Generate Invoice + Mark as Delivered" at bounding box center [578, 170] width 354 height 27
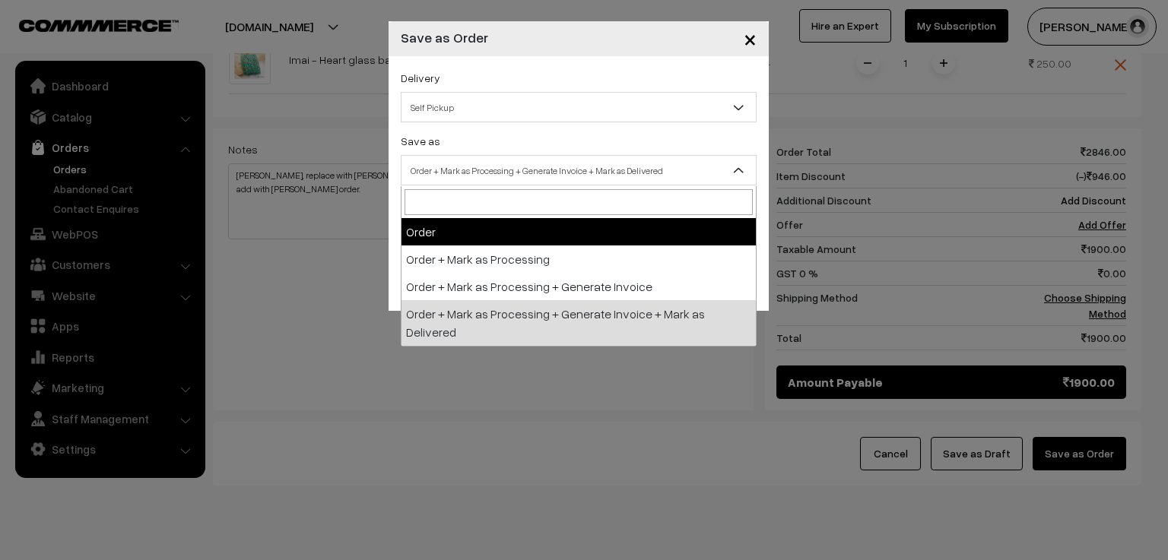
select select "1"
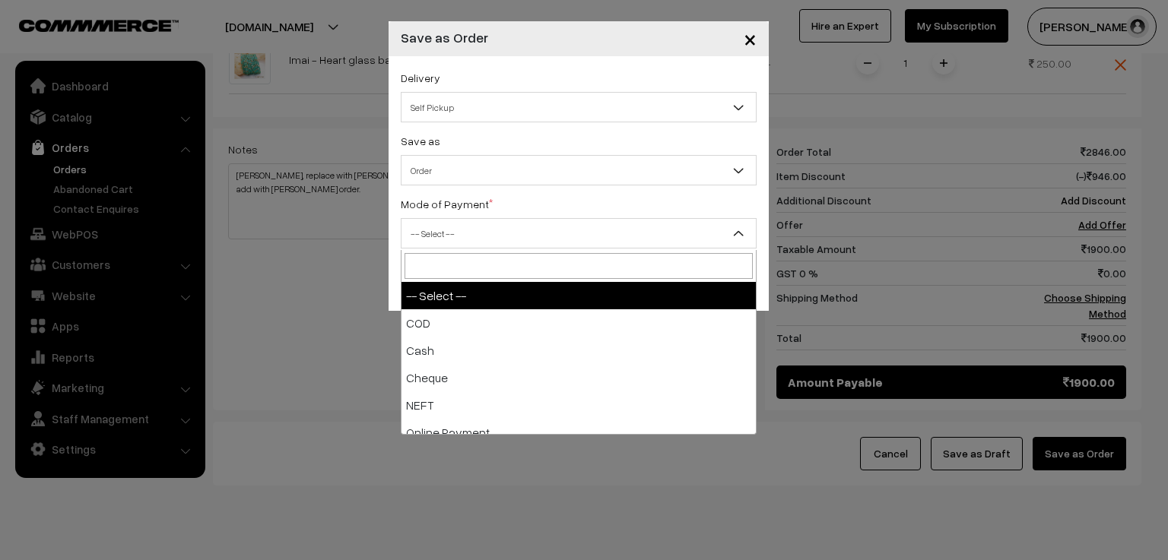
drag, startPoint x: 449, startPoint y: 234, endPoint x: 452, endPoint y: 266, distance: 32.1
click at [449, 235] on span "-- Select --" at bounding box center [578, 233] width 354 height 27
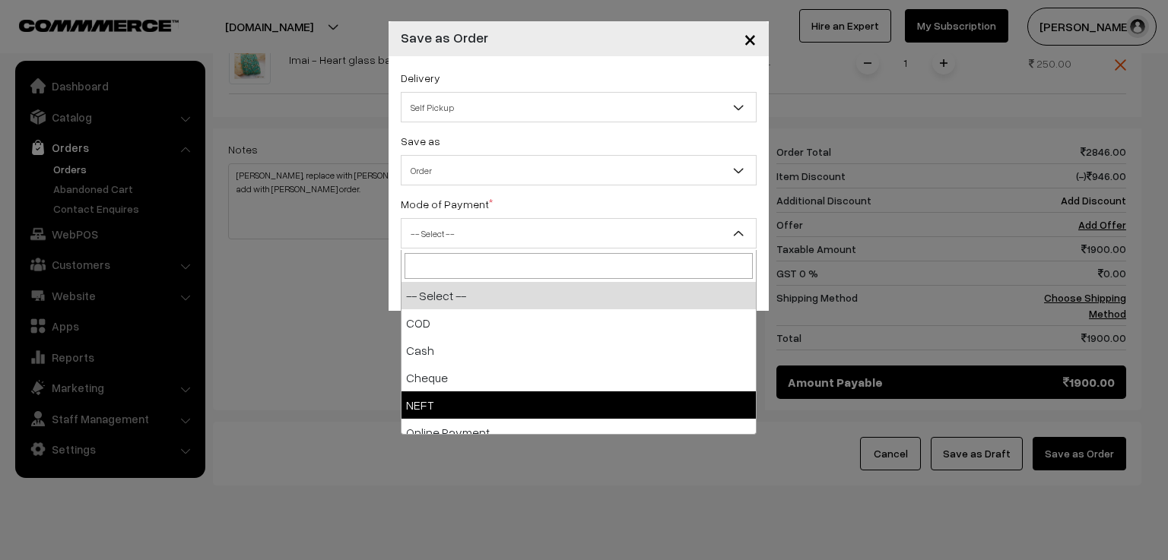
scroll to position [67, 0]
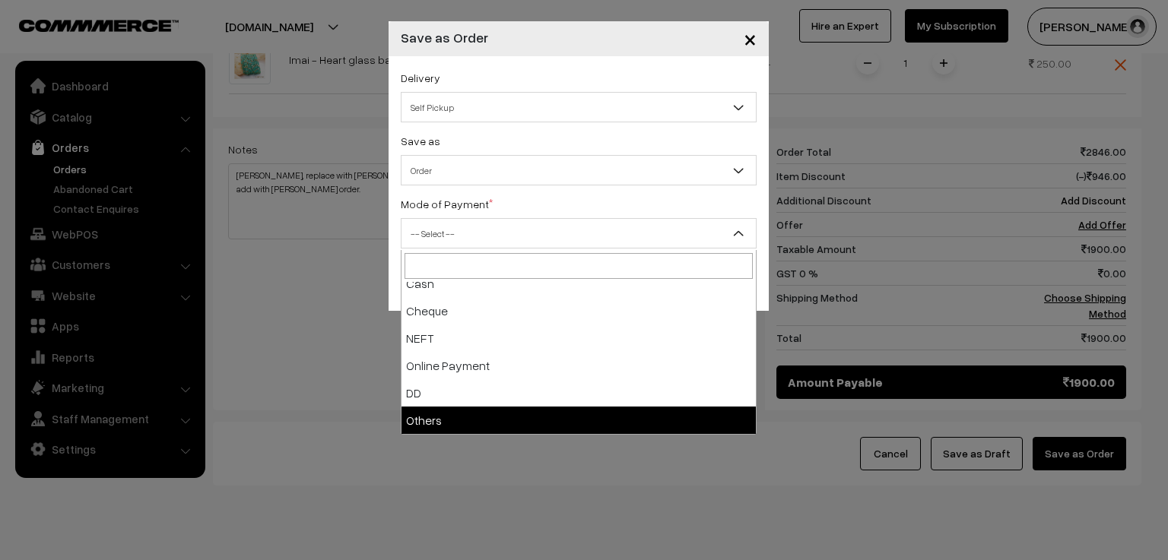
select select "7"
checkbox input "true"
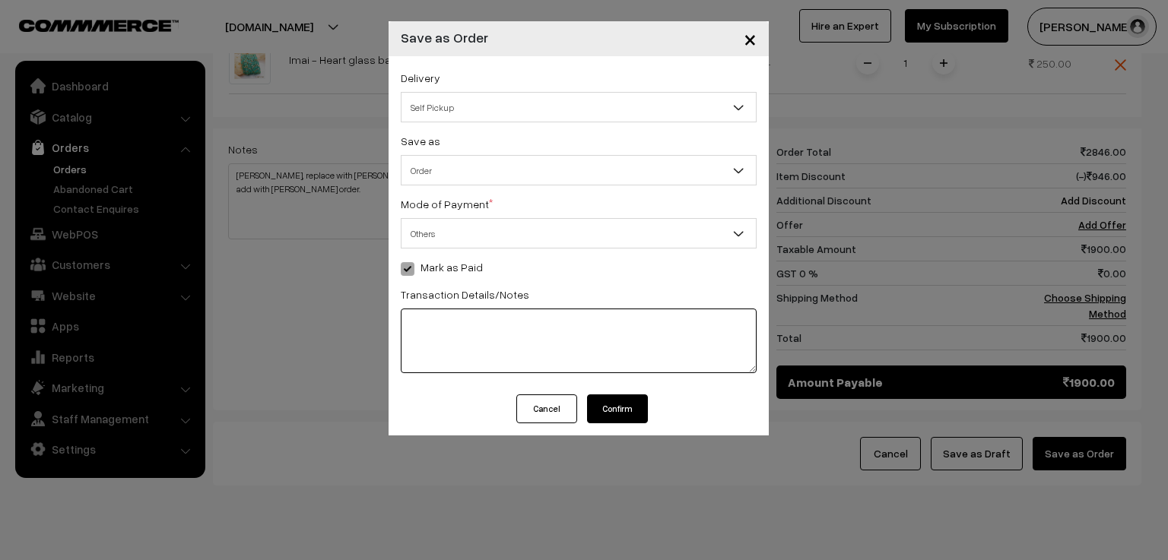
click at [436, 331] on textarea at bounding box center [579, 341] width 356 height 65
click at [617, 408] on button "Confirm" at bounding box center [617, 409] width 61 height 29
